Goal: Task Accomplishment & Management: Manage account settings

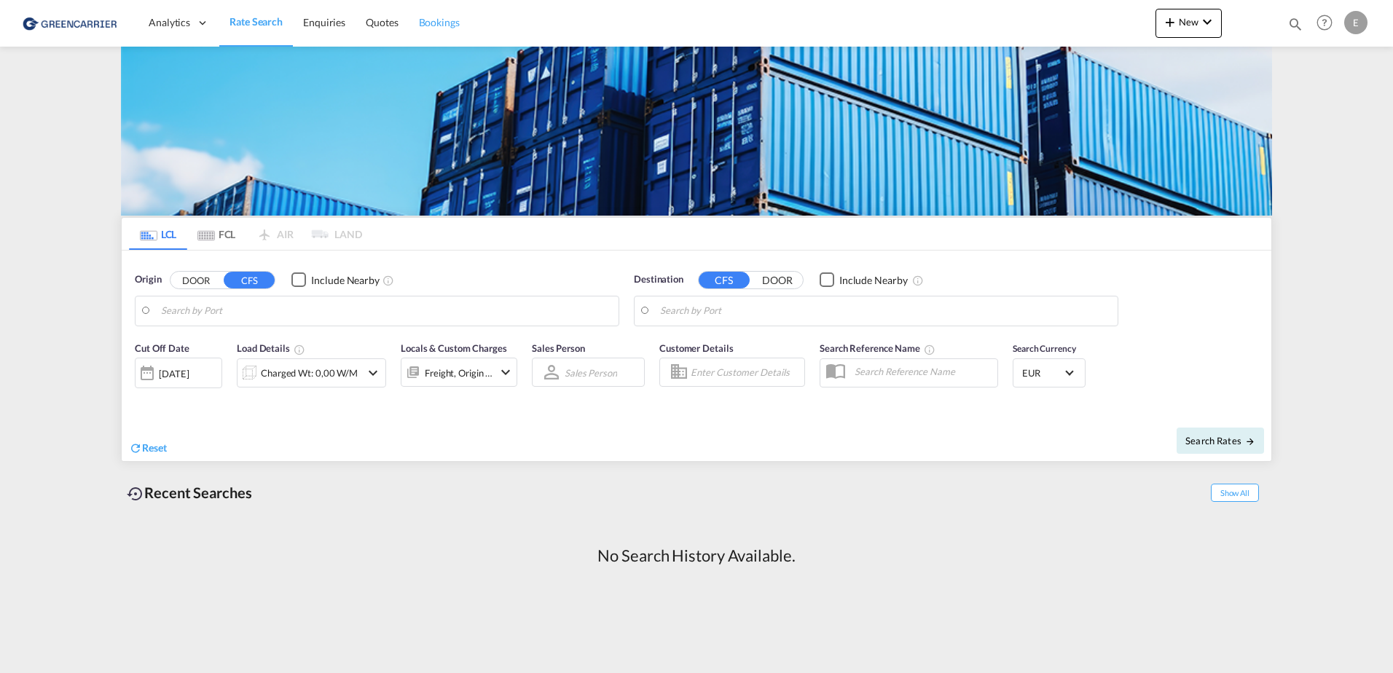
click at [435, 22] on span "Bookings" at bounding box center [439, 22] width 41 height 12
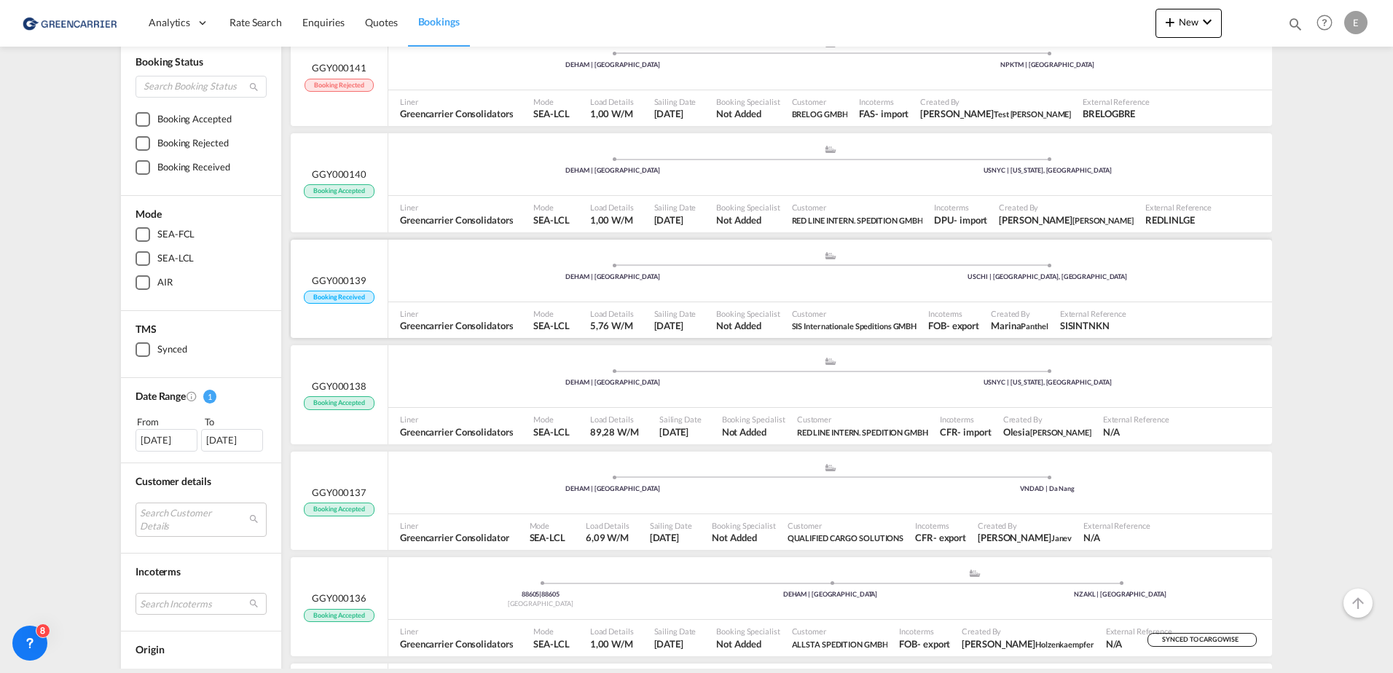
scroll to position [146, 0]
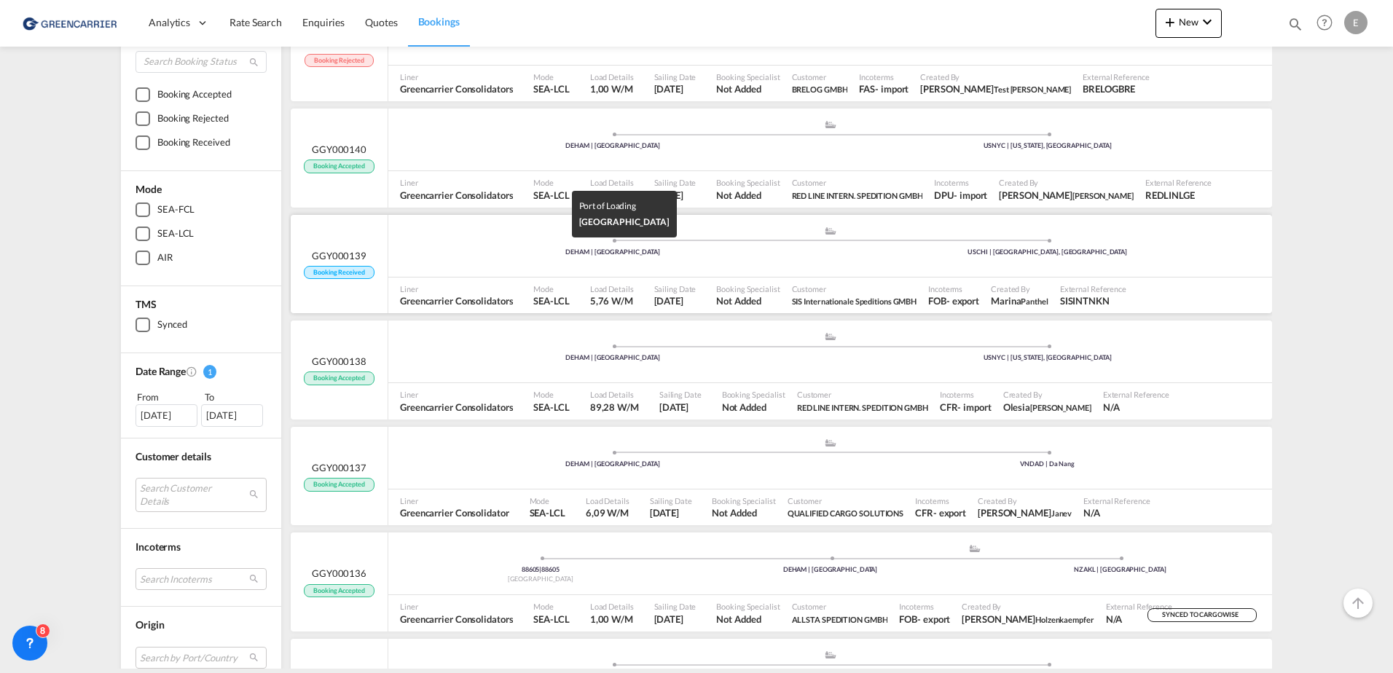
click at [502, 249] on div "DEHAM | [GEOGRAPHIC_DATA]" at bounding box center [613, 252] width 435 height 9
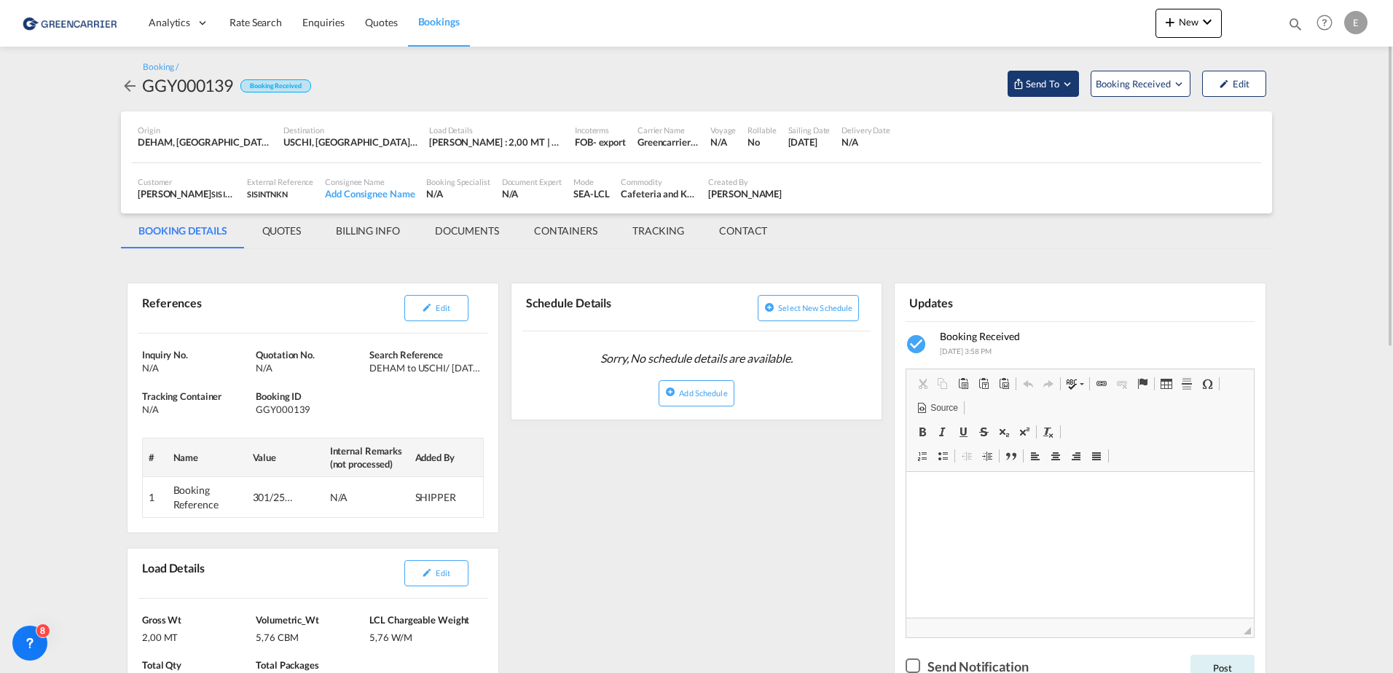
click at [1025, 87] on span "Send To" at bounding box center [1043, 84] width 36 height 15
click at [1176, 79] on md-backdrop at bounding box center [696, 336] width 1393 height 673
click at [1166, 82] on span "Booking Received" at bounding box center [1134, 84] width 77 height 15
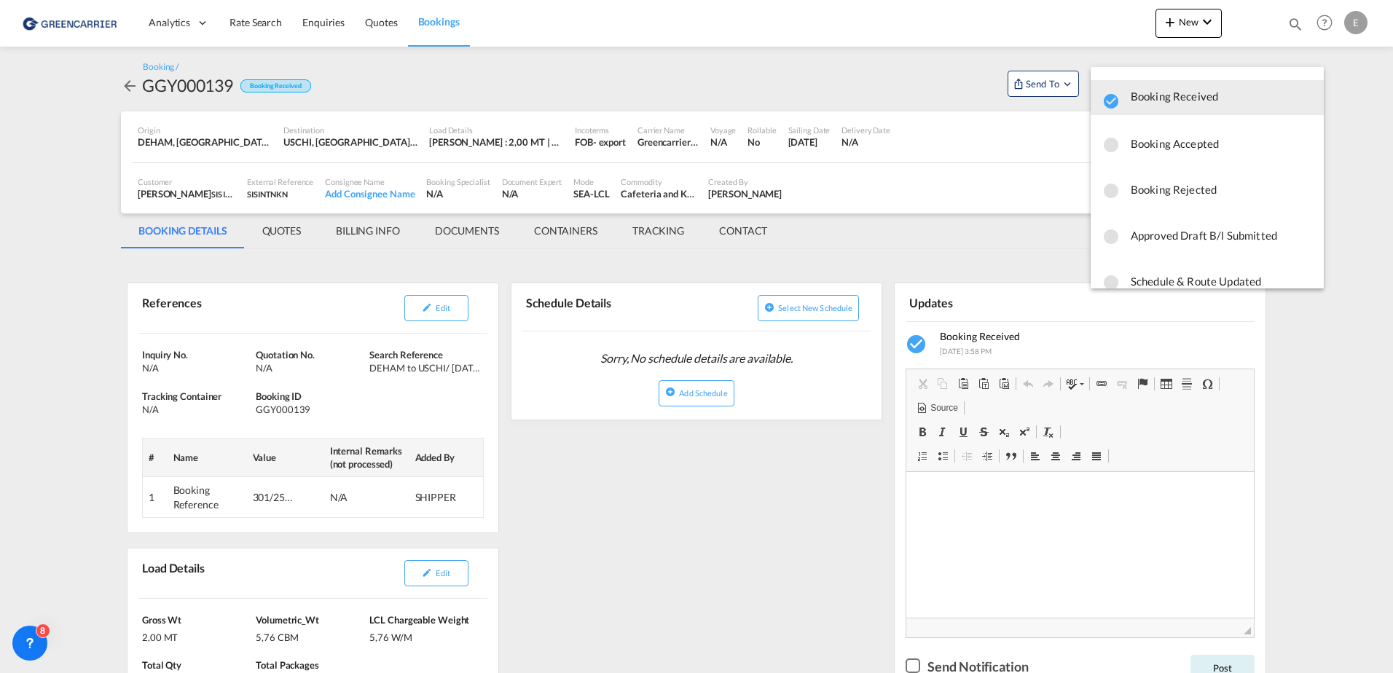
click at [1172, 151] on span "Booking Accepted" at bounding box center [1221, 143] width 181 height 26
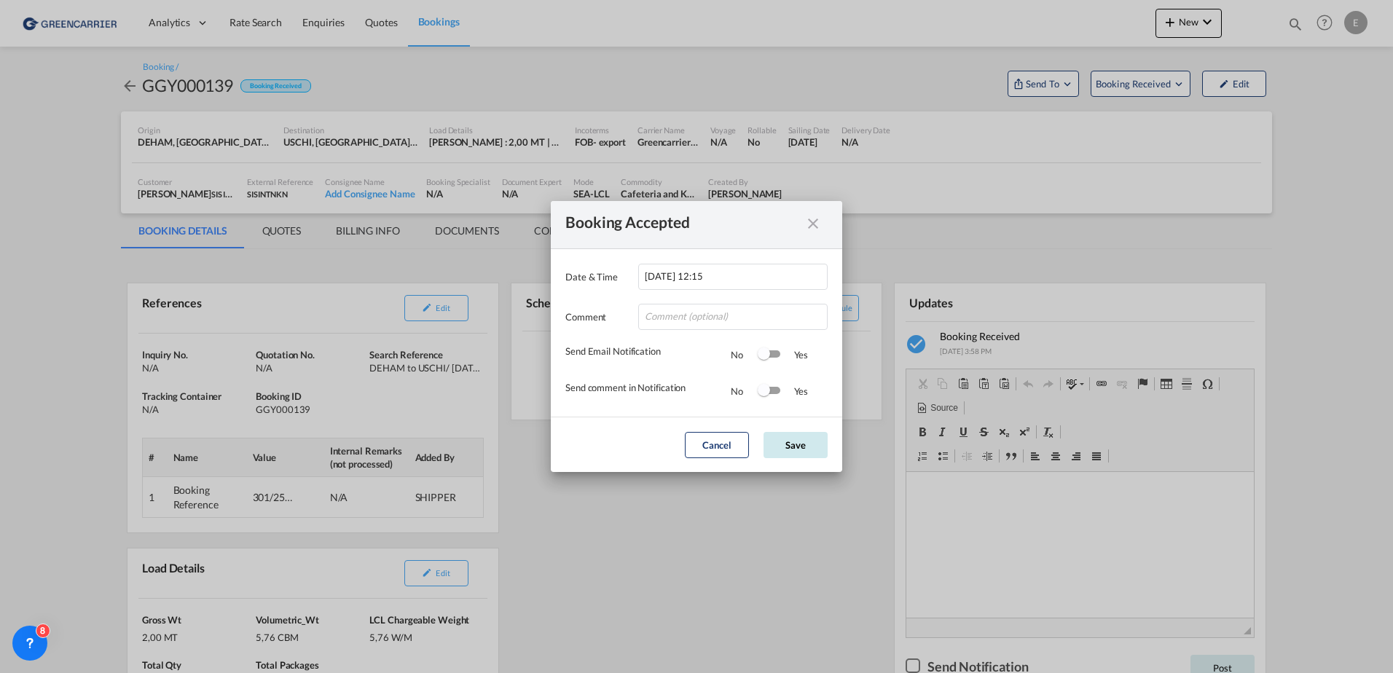
click at [792, 445] on button "Save" at bounding box center [796, 445] width 64 height 26
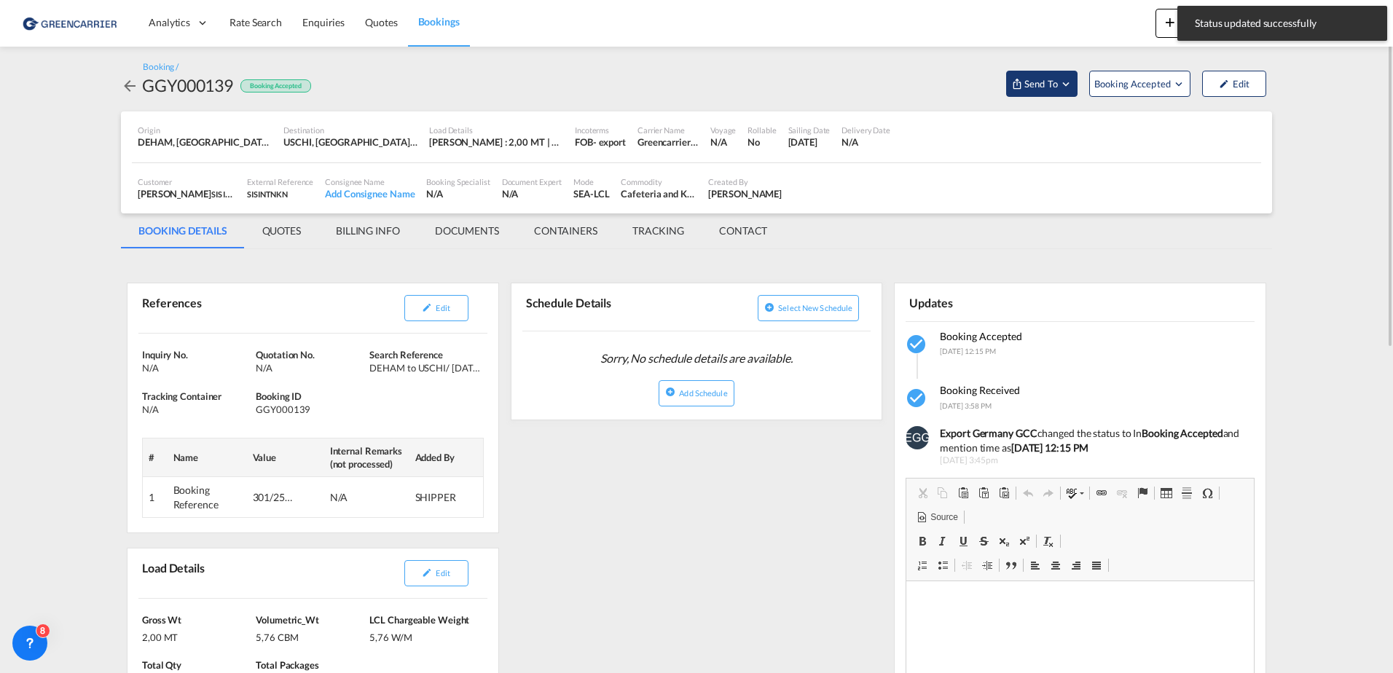
click at [1041, 85] on span "Send To" at bounding box center [1041, 84] width 36 height 15
click at [1171, 131] on span "Send Booking" at bounding box center [1187, 133] width 58 height 23
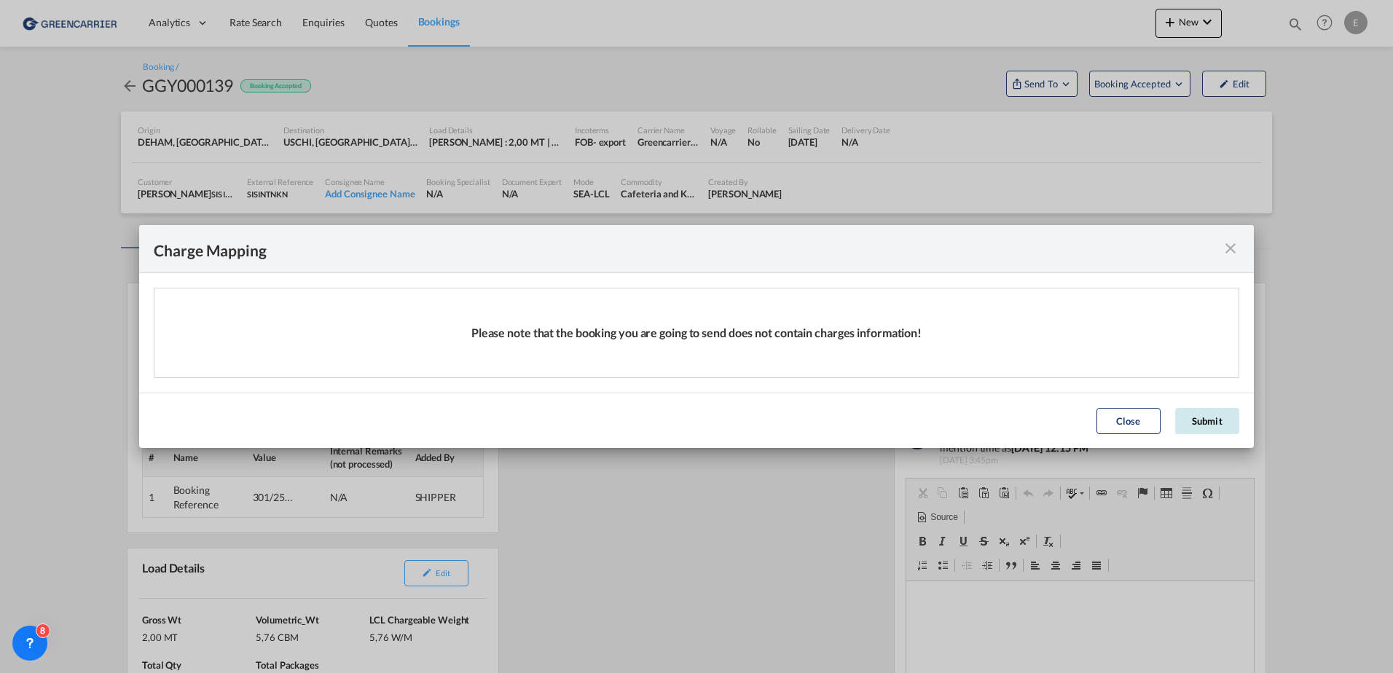
click at [1192, 425] on button "Submit" at bounding box center [1208, 421] width 64 height 26
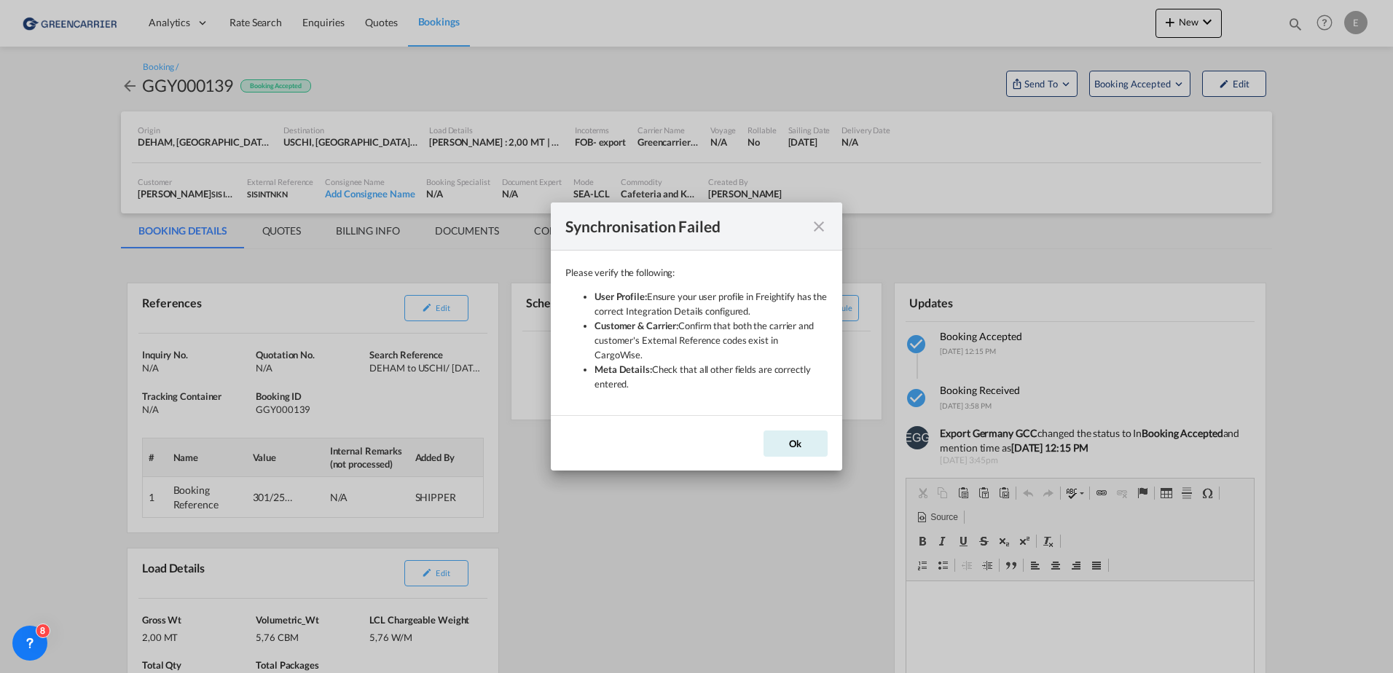
click at [721, 392] on div "Please verify the following: User Profile: Ensure your user profile in Freighti…" at bounding box center [697, 333] width 262 height 136
click at [788, 437] on button "Ok" at bounding box center [796, 444] width 64 height 26
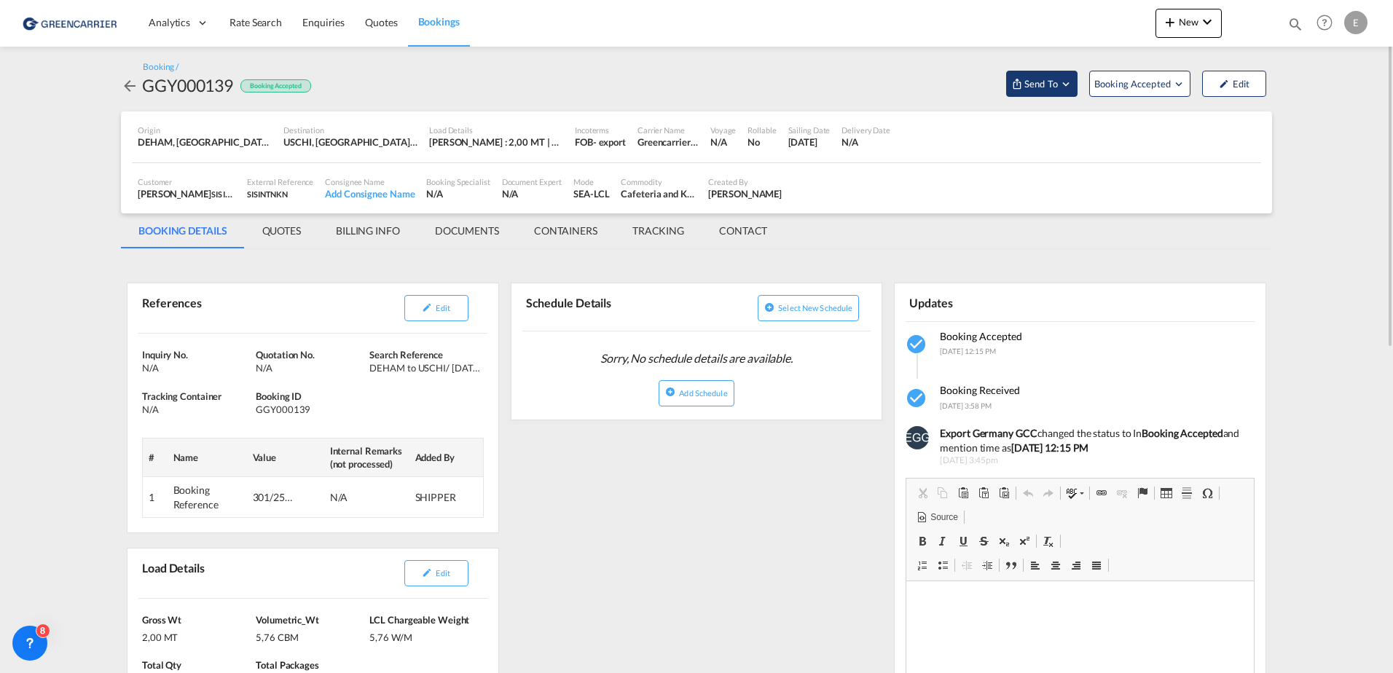
click at [1034, 87] on span "Send To" at bounding box center [1041, 84] width 36 height 15
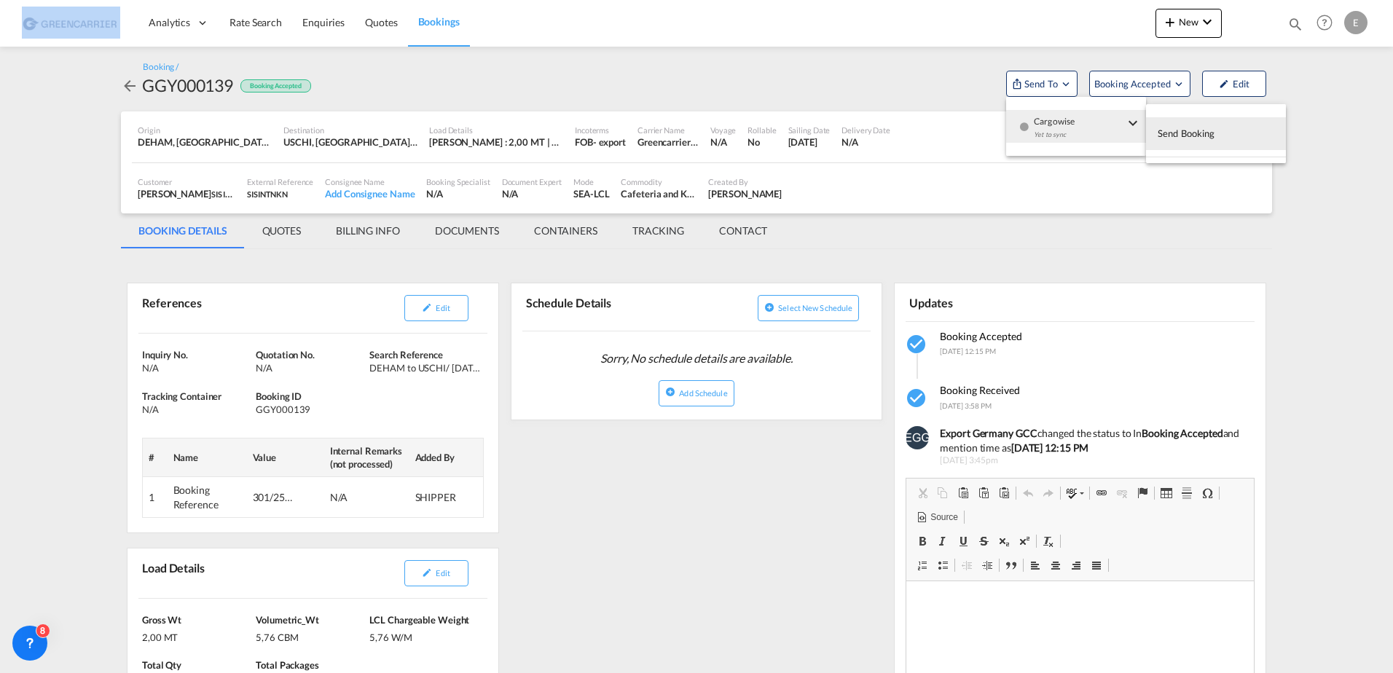
click at [1296, 226] on md-backdrop at bounding box center [696, 336] width 1393 height 673
click at [1296, 226] on md-content "Analytics Dashboard Rate Search Enquiries Quotes Bookings New Quote Bookings" at bounding box center [696, 336] width 1393 height 673
